Goal: Use online tool/utility

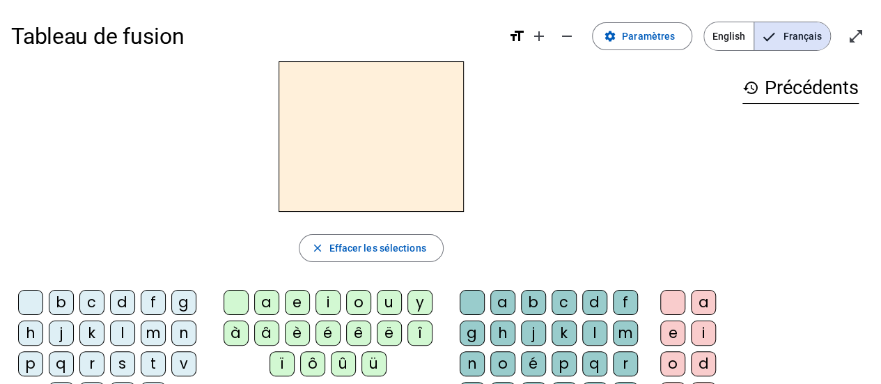
scroll to position [70, 0]
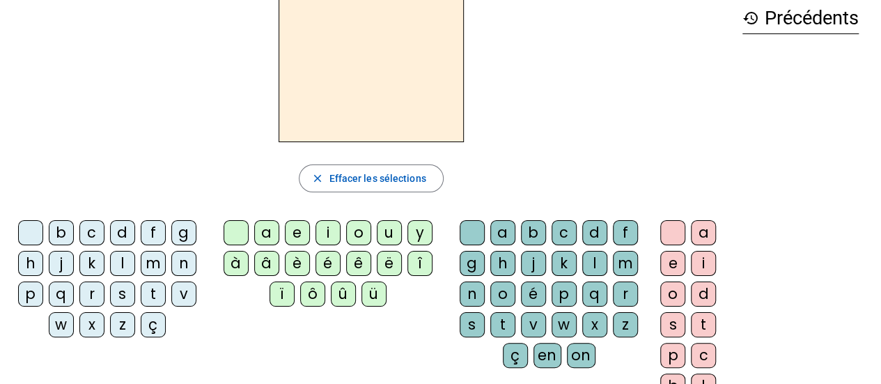
click at [118, 264] on div "l" at bounding box center [122, 263] width 25 height 25
click at [267, 224] on div "a" at bounding box center [266, 232] width 25 height 25
click at [120, 256] on div "l" at bounding box center [122, 263] width 25 height 25
click at [300, 231] on div "e" at bounding box center [297, 232] width 25 height 25
click at [125, 254] on div "l" at bounding box center [122, 263] width 25 height 25
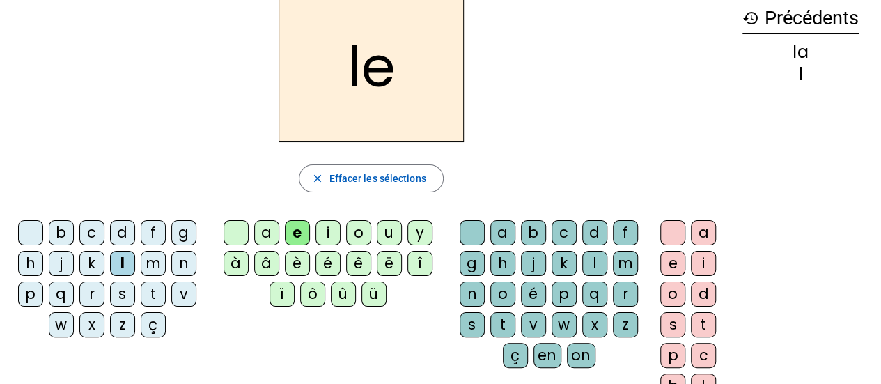
click at [389, 225] on div "u" at bounding box center [389, 232] width 25 height 25
drag, startPoint x: 146, startPoint y: 295, endPoint x: 181, endPoint y: 284, distance: 37.2
click at [146, 295] on div "t" at bounding box center [153, 293] width 25 height 25
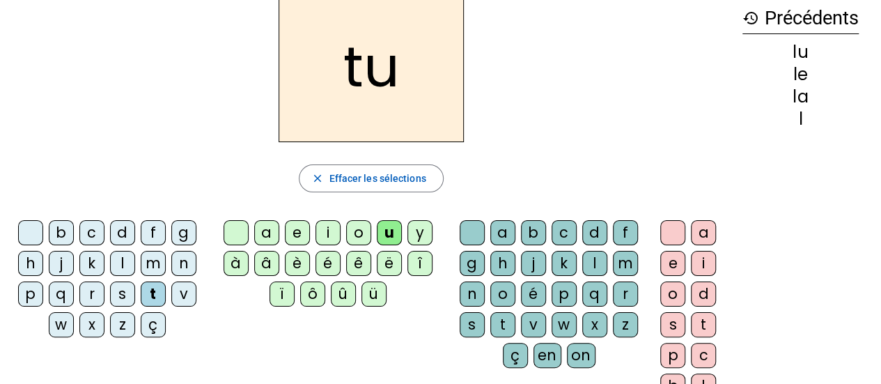
click at [383, 229] on div "u" at bounding box center [389, 232] width 25 height 25
click at [146, 293] on div "t" at bounding box center [153, 293] width 25 height 25
click at [298, 232] on div "e" at bounding box center [297, 232] width 25 height 25
click at [157, 288] on div "t" at bounding box center [153, 293] width 25 height 25
click at [269, 231] on div "a" at bounding box center [266, 232] width 25 height 25
